Goal: Transaction & Acquisition: Purchase product/service

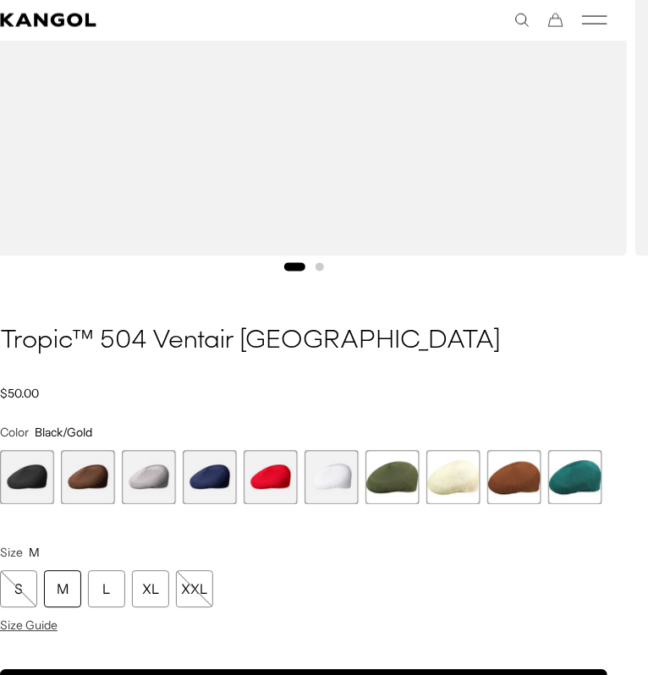
scroll to position [714, 0]
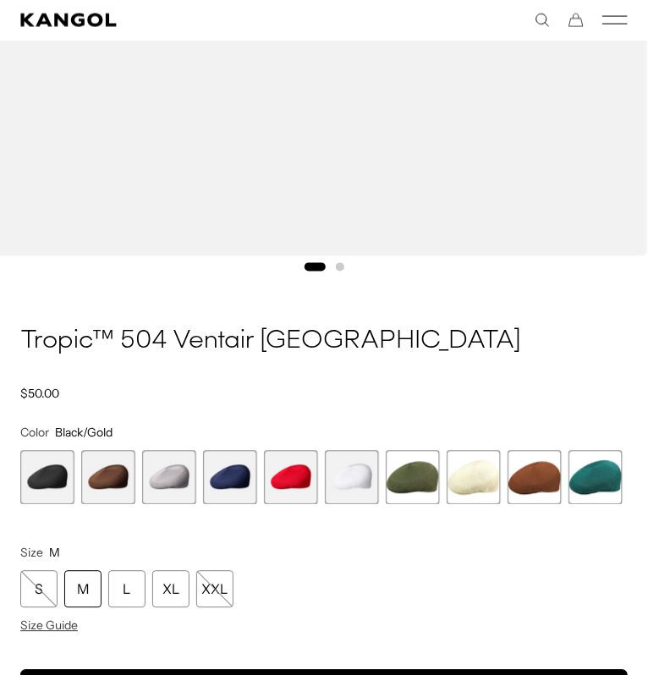
click at [95, 475] on span "6 of 16" at bounding box center [108, 478] width 54 height 54
click at [109, 473] on span "6 of 16" at bounding box center [108, 478] width 54 height 54
click at [177, 472] on span "7 of 16" at bounding box center [169, 478] width 54 height 54
click at [217, 472] on span "8 of 16" at bounding box center [230, 478] width 54 height 54
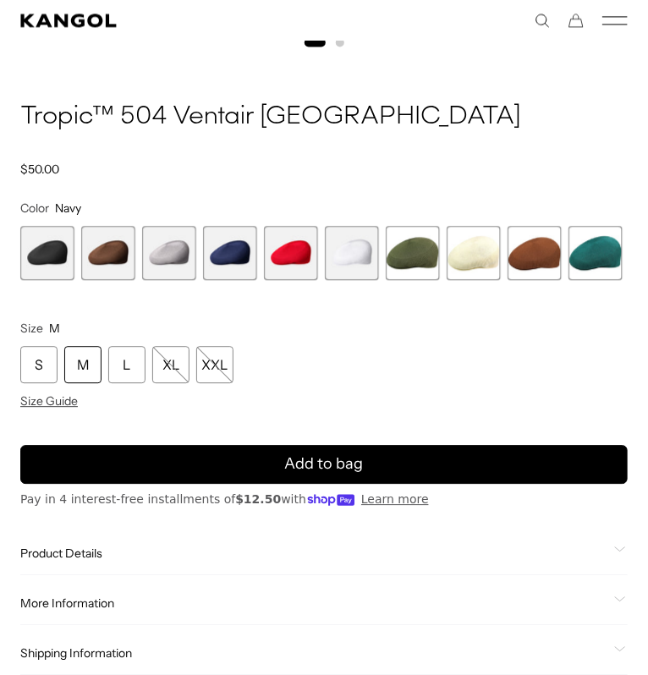
scroll to position [933, 0]
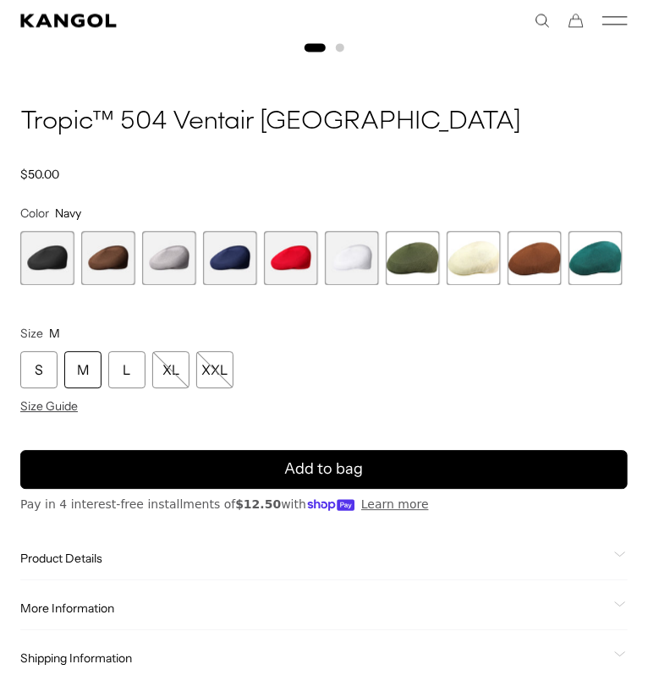
click at [236, 250] on span "8 of 16" at bounding box center [230, 258] width 54 height 54
click at [282, 253] on span "9 of 16" at bounding box center [291, 258] width 54 height 54
click at [341, 257] on span "10 of 16" at bounding box center [352, 258] width 54 height 54
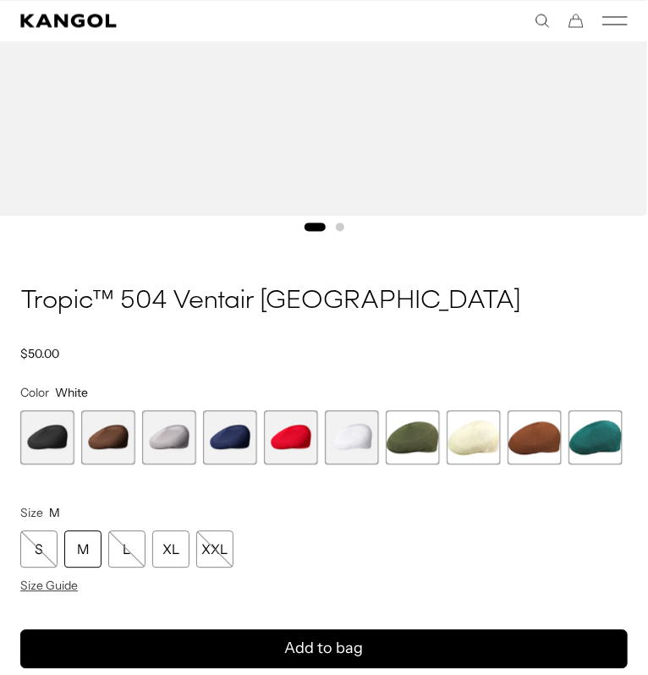
scroll to position [707, 0]
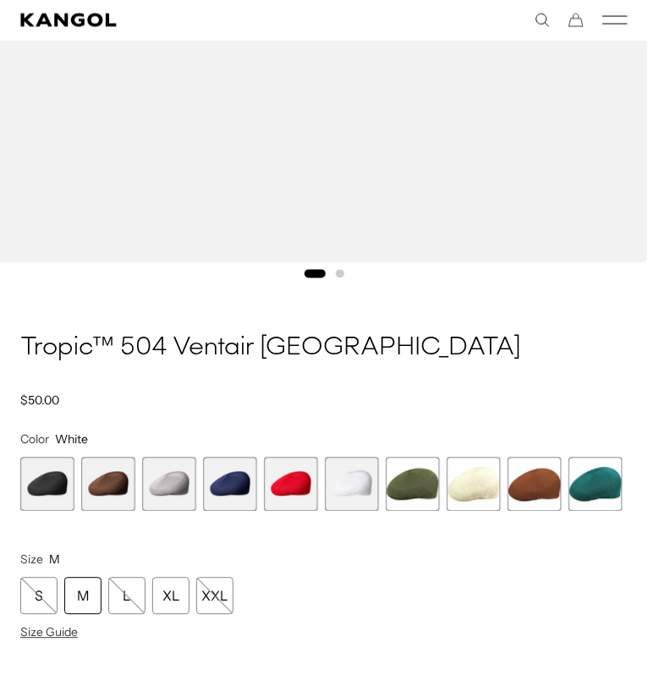
click at [414, 482] on span "11 of 16" at bounding box center [413, 484] width 54 height 54
click at [470, 484] on span "12 of 16" at bounding box center [473, 484] width 54 height 54
click at [526, 482] on span "13 of 16" at bounding box center [534, 484] width 54 height 54
click at [570, 479] on span "14 of 16" at bounding box center [595, 484] width 54 height 54
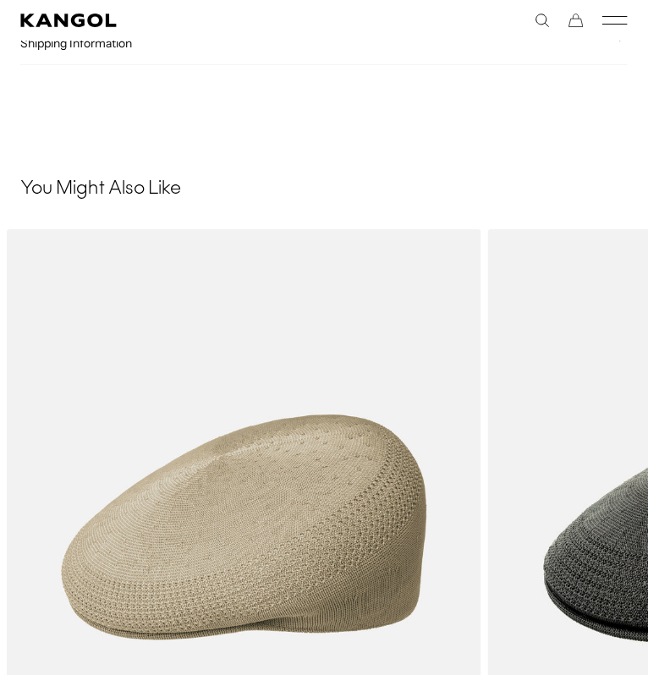
scroll to position [0, 348]
